Goal: Task Accomplishment & Management: Manage account settings

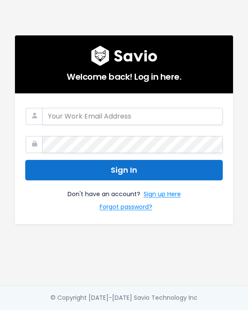
type input "brad@joonapp.io"
click at [135, 170] on button "Sign In" at bounding box center [123, 170] width 197 height 21
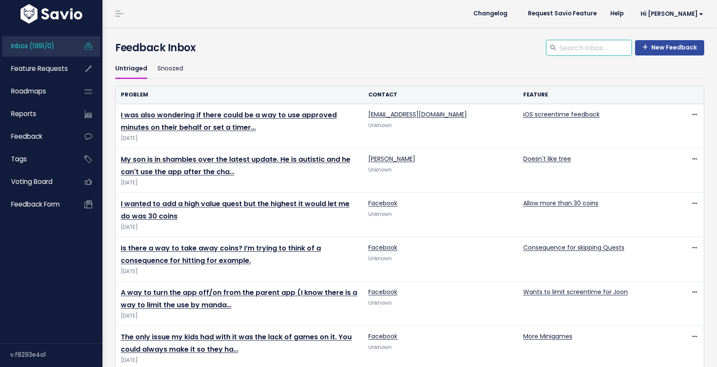
click at [604, 51] on input "search" at bounding box center [595, 47] width 73 height 15
type input "screentime"
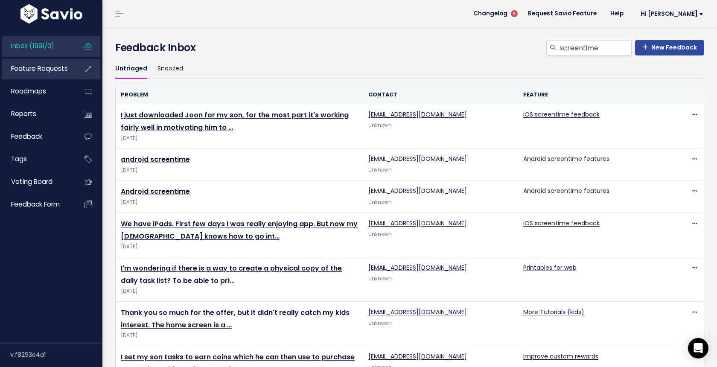
click at [39, 69] on span "Feature Requests" at bounding box center [39, 68] width 57 height 9
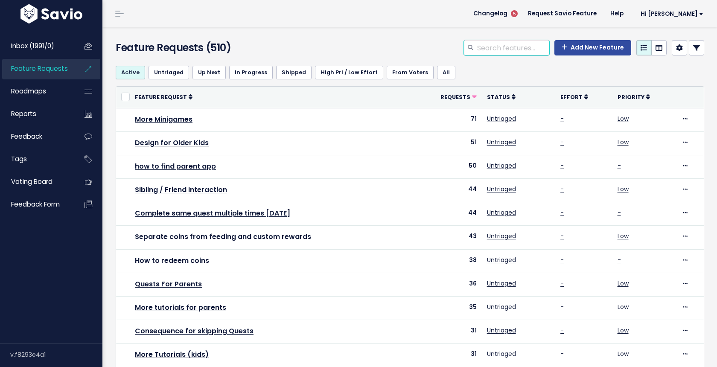
click at [509, 52] on input "search" at bounding box center [512, 47] width 73 height 15
type input "screentime"
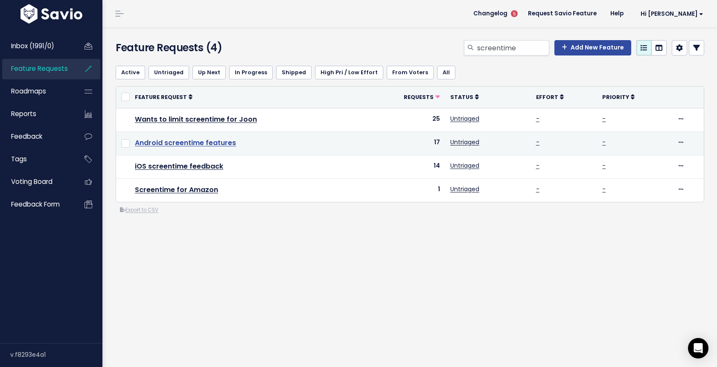
click at [225, 146] on link "Android screentime features" at bounding box center [185, 143] width 101 height 10
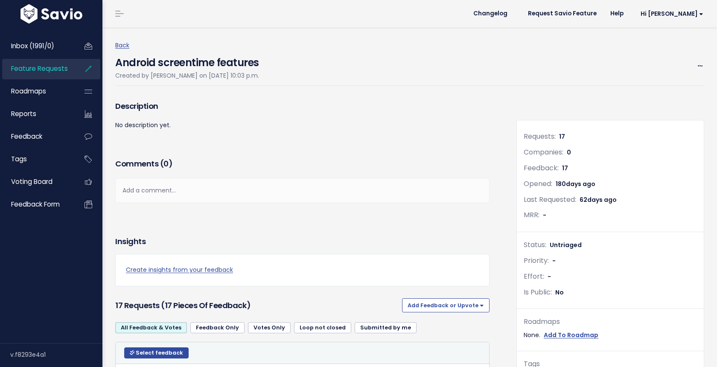
click at [252, 63] on h4 "Android screentime features" at bounding box center [187, 61] width 144 height 20
click at [704, 65] on span at bounding box center [700, 66] width 8 height 11
click at [664, 90] on link "Edit" at bounding box center [671, 90] width 63 height 17
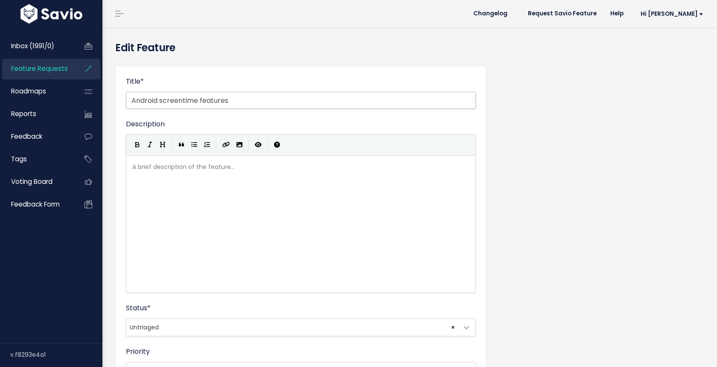
click at [218, 103] on input "Android screentime features" at bounding box center [301, 100] width 350 height 17
type input "Android screentime feedback"
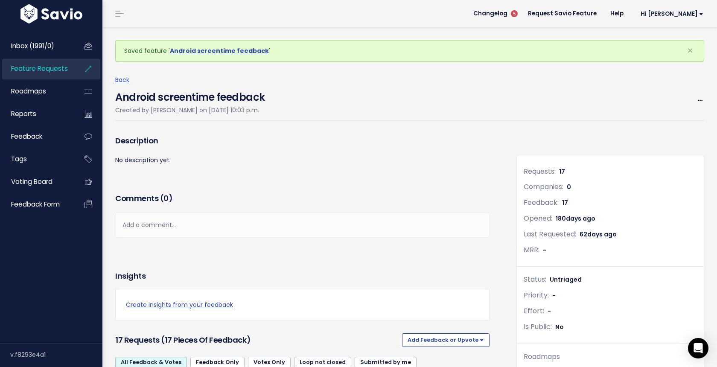
click at [47, 67] on span "Feature Requests" at bounding box center [39, 68] width 57 height 9
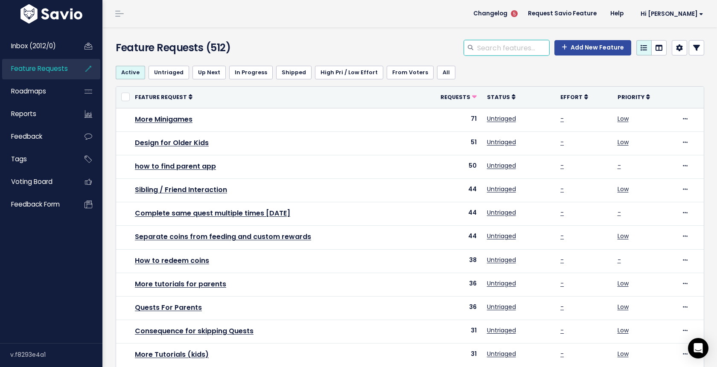
click at [516, 48] on input "search" at bounding box center [512, 47] width 73 height 15
type input "screentime"
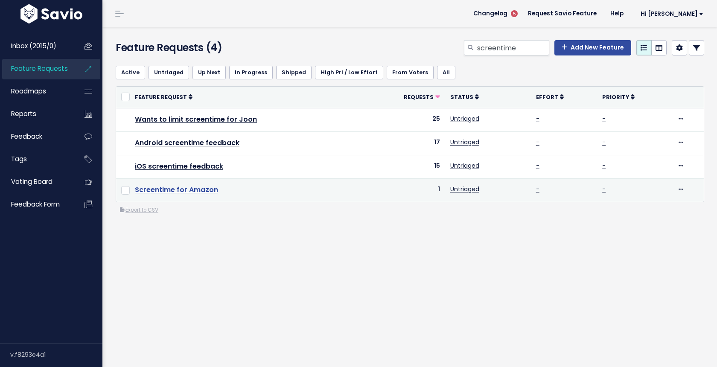
click at [193, 189] on link "Screentime for Amazon" at bounding box center [176, 190] width 83 height 10
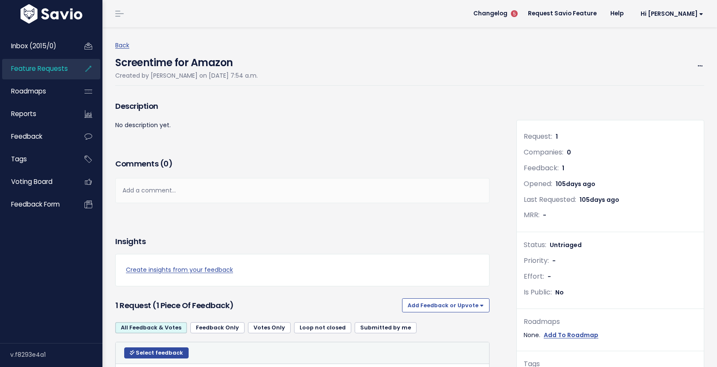
click at [205, 60] on h4 "Screentime for Amazon" at bounding box center [186, 61] width 143 height 20
click at [700, 64] on icon at bounding box center [700, 67] width 5 height 6
click at [667, 86] on link "Edit" at bounding box center [671, 90] width 63 height 17
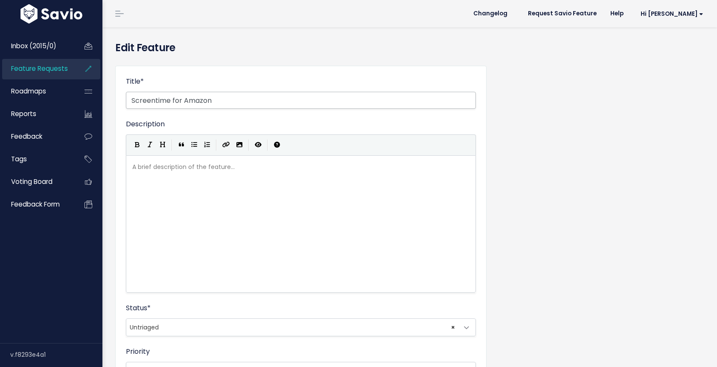
click at [197, 98] on input "Screentime for Amazon" at bounding box center [301, 100] width 350 height 17
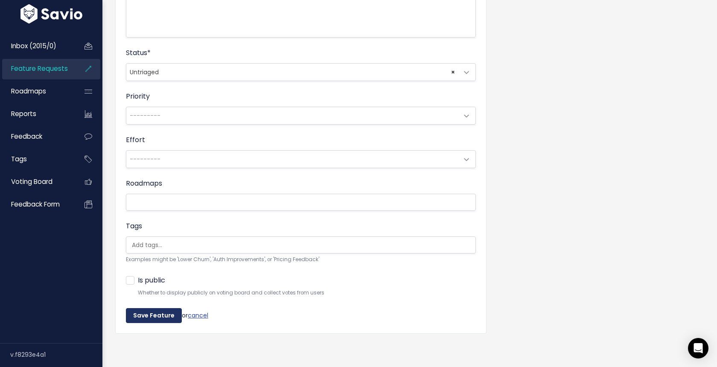
type input "Screentime for other platforms"
click at [148, 315] on input "Save Feature" at bounding box center [154, 315] width 56 height 15
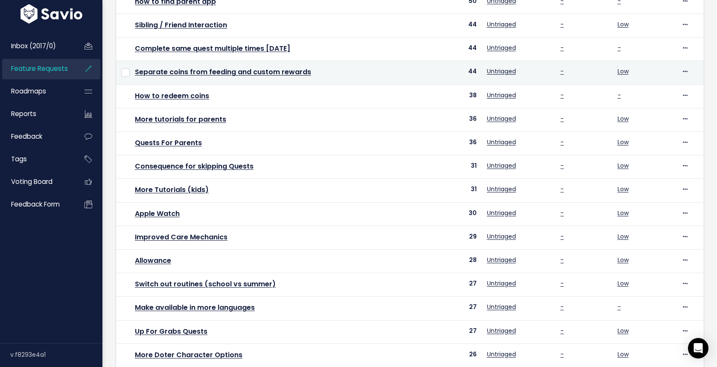
scroll to position [166, 0]
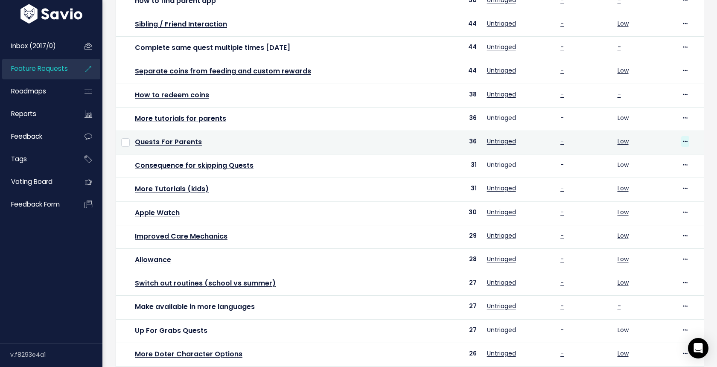
click at [684, 142] on icon at bounding box center [685, 142] width 5 height 6
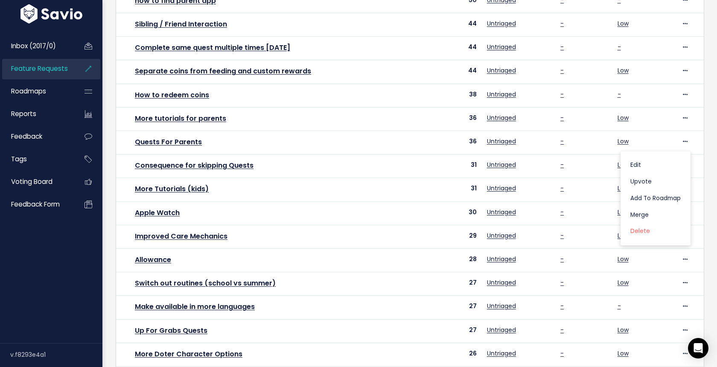
click at [38, 255] on div "Inbox (2017/0) Feature Requests Roadmaps Reports" at bounding box center [51, 185] width 102 height 318
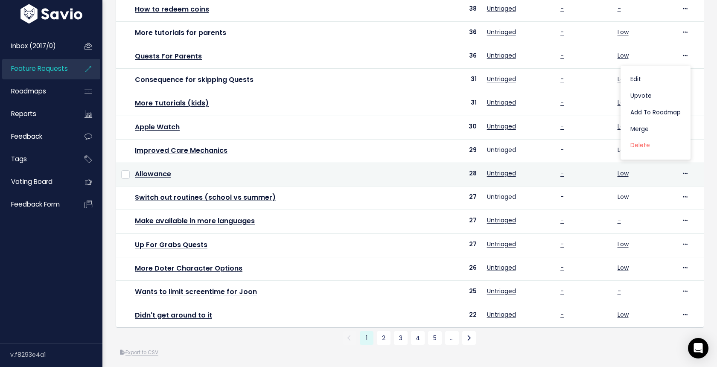
scroll to position [256, 0]
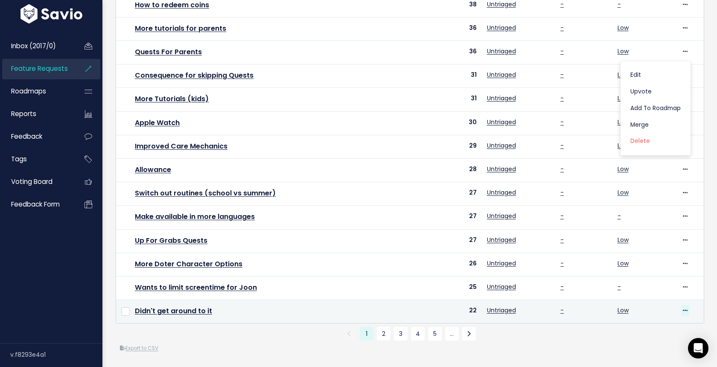
click at [687, 309] on span at bounding box center [685, 310] width 8 height 11
click at [188, 314] on link "Didn't get around to it" at bounding box center [173, 311] width 77 height 10
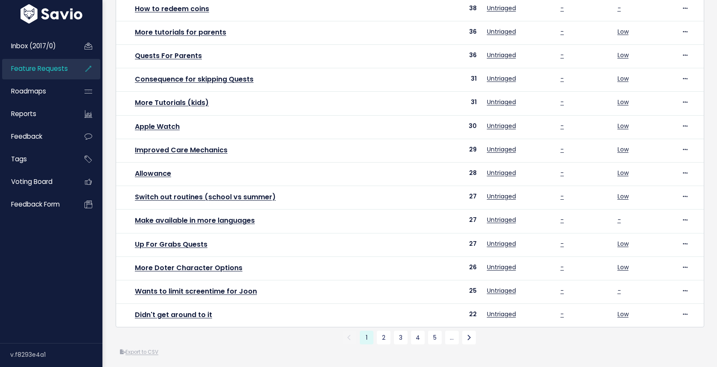
scroll to position [256, 0]
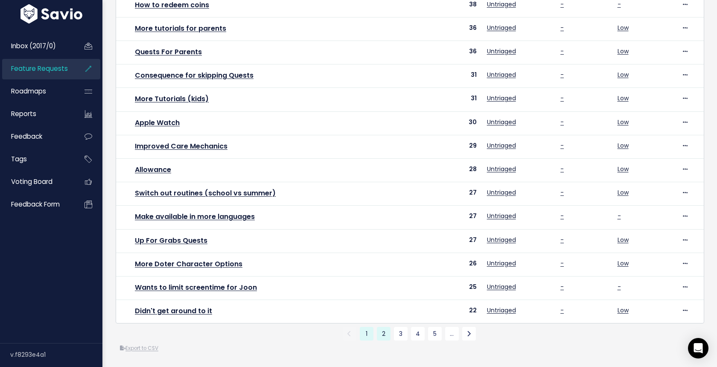
click at [384, 332] on link "2" at bounding box center [384, 334] width 14 height 14
